Goal: Information Seeking & Learning: Learn about a topic

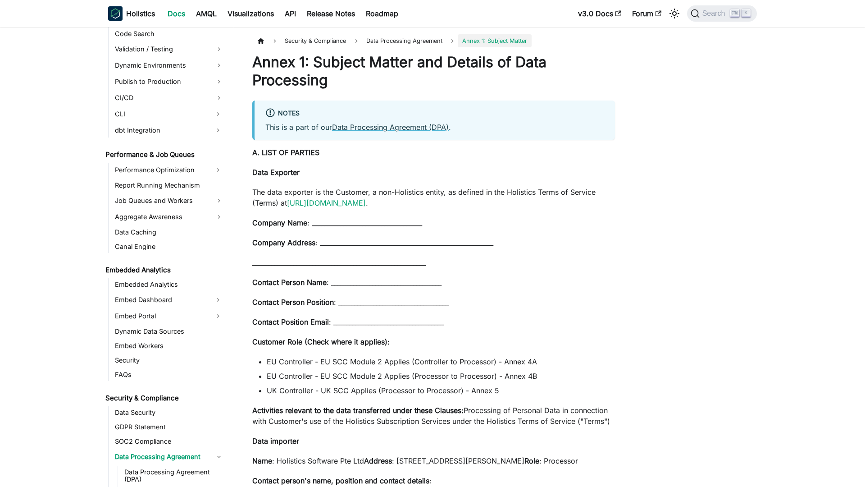
scroll to position [781, 0]
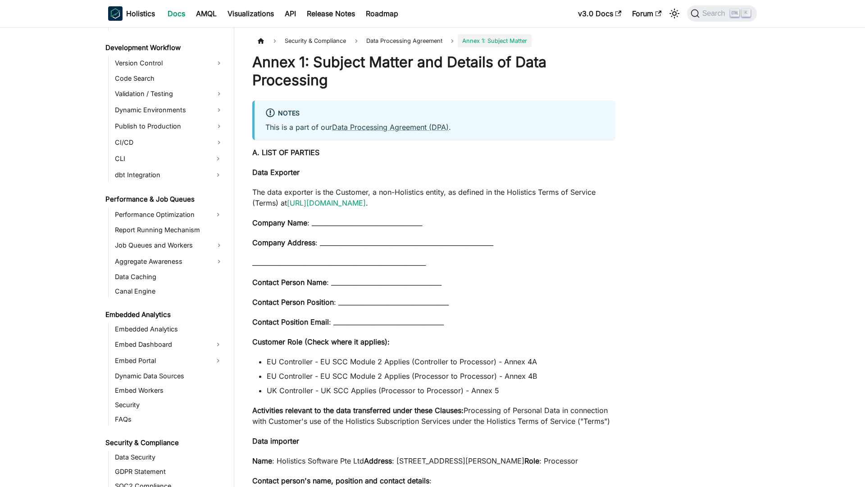
scroll to position [781, 0]
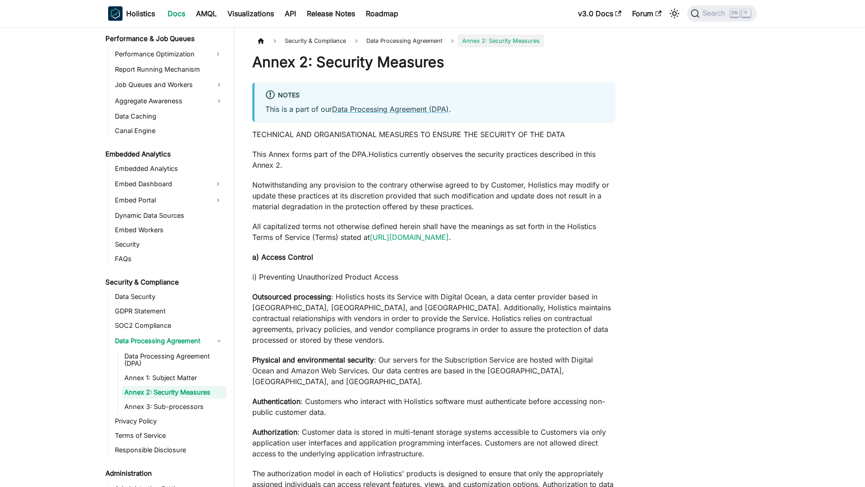
scroll to position [795, 0]
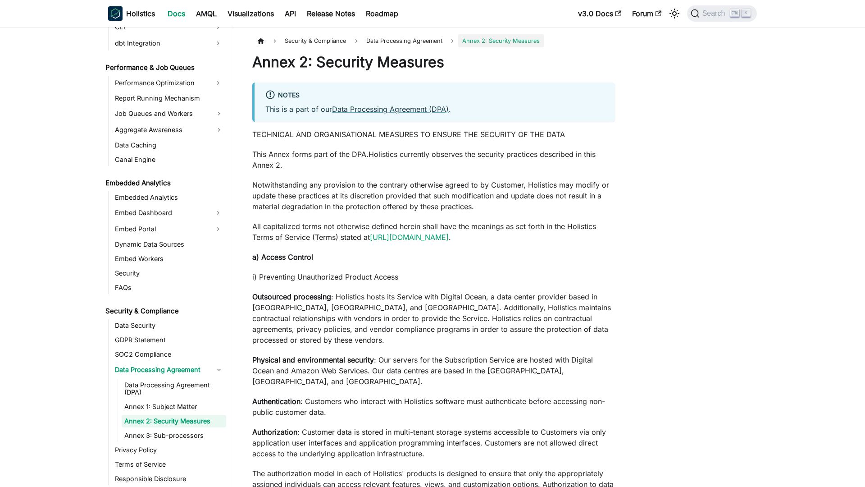
scroll to position [795, 0]
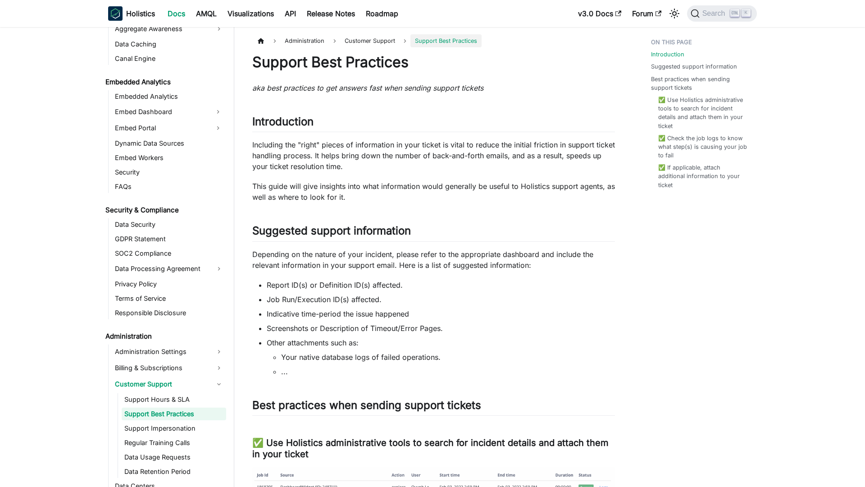
scroll to position [889, 0]
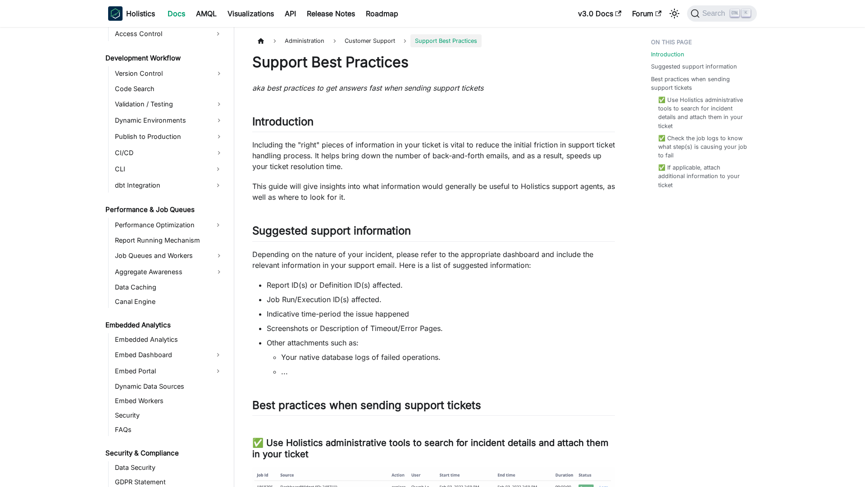
scroll to position [889, 0]
